Goal: Task Accomplishment & Management: Complete application form

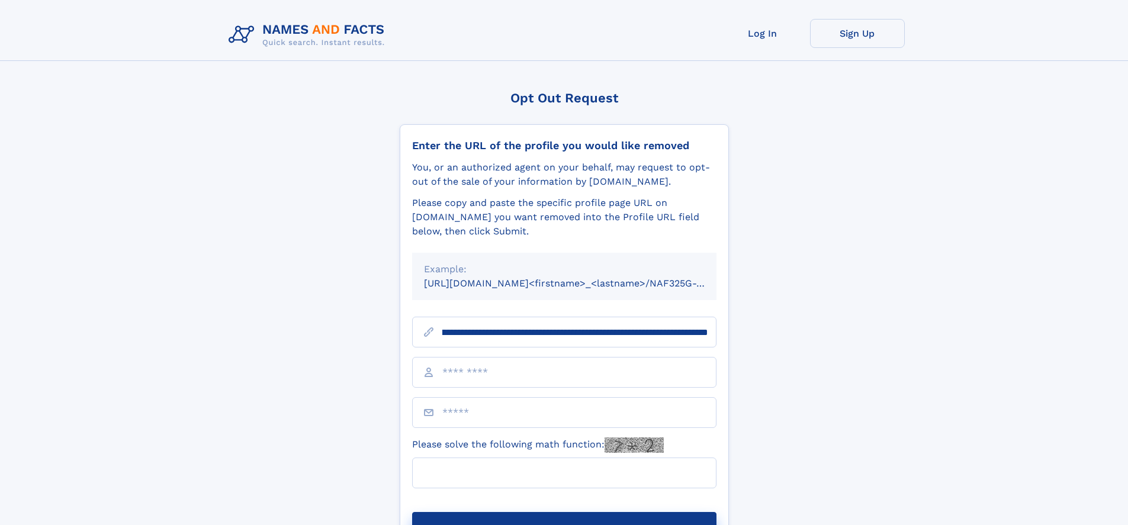
scroll to position [0, 139]
type input "**********"
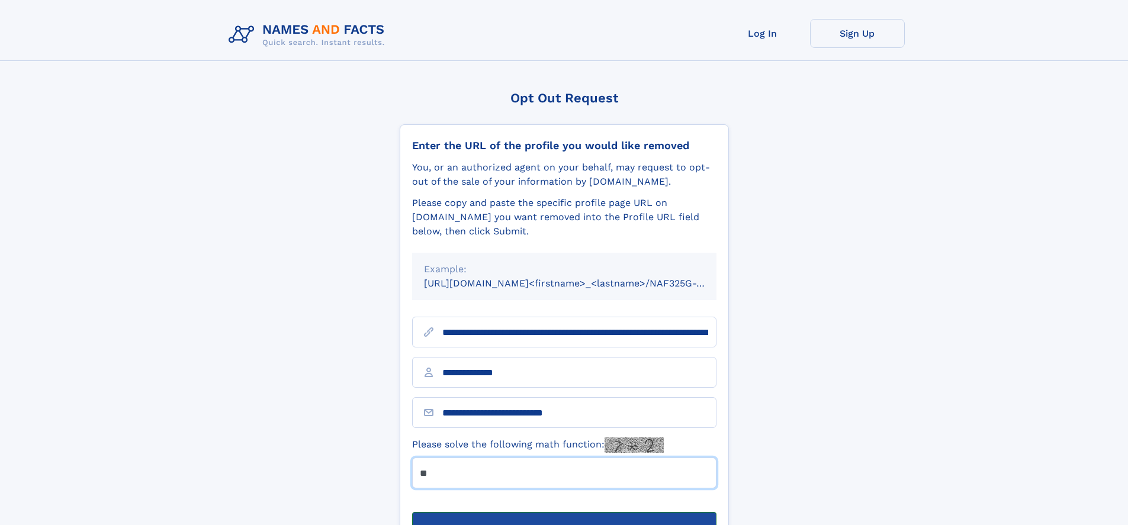
type input "**"
click at [564, 512] on button "Submit Opt Out Request" at bounding box center [564, 531] width 304 height 38
